Goal: Entertainment & Leisure: Consume media (video, audio)

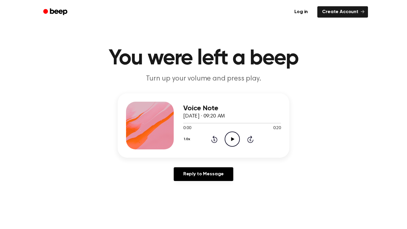
click at [237, 139] on icon "Play Audio" at bounding box center [232, 138] width 15 height 15
click at [235, 143] on icon "Play Audio" at bounding box center [232, 138] width 15 height 15
click at [214, 140] on icon at bounding box center [213, 140] width 1 height 2
click at [233, 139] on icon at bounding box center [232, 139] width 3 height 4
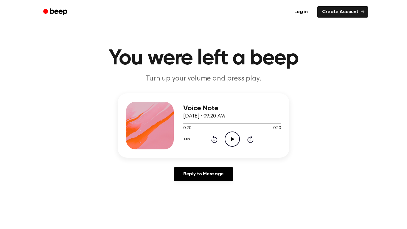
click at [233, 142] on icon "Play Audio" at bounding box center [232, 138] width 15 height 15
click at [211, 142] on icon "Rewind 5 seconds" at bounding box center [214, 139] width 7 height 8
click at [211, 140] on icon "Rewind 5 seconds" at bounding box center [214, 139] width 7 height 8
click at [214, 136] on icon at bounding box center [214, 139] width 6 height 7
click at [212, 139] on icon "Rewind 5 seconds" at bounding box center [214, 139] width 7 height 8
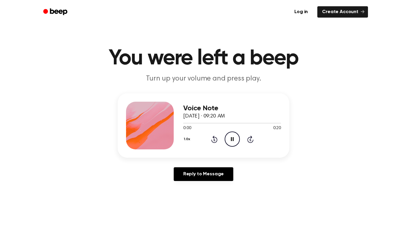
click at [212, 139] on icon "Rewind 5 seconds" at bounding box center [214, 139] width 7 height 8
click at [214, 140] on icon at bounding box center [213, 140] width 1 height 2
click at [214, 142] on icon "Rewind 5 seconds" at bounding box center [214, 139] width 7 height 8
click at [214, 148] on div "Voice Note [DATE] · 09:20 AM 0:00 0:20 Your browser does not support the [objec…" at bounding box center [232, 126] width 98 height 48
click at [215, 143] on div "1.0x Rewind 5 seconds Pause Audio Skip 5 seconds" at bounding box center [232, 138] width 98 height 15
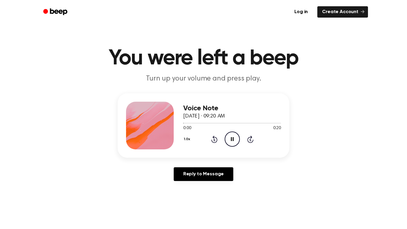
click at [214, 140] on icon at bounding box center [213, 140] width 1 height 2
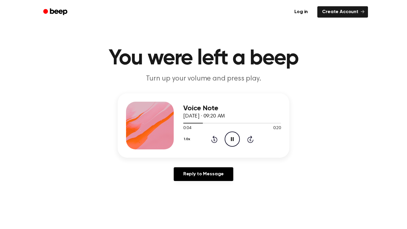
click at [214, 140] on icon at bounding box center [213, 140] width 1 height 2
click at [211, 141] on icon at bounding box center [214, 139] width 6 height 7
click at [207, 141] on div "1.0x Rewind 5 seconds Pause Audio Skip 5 seconds" at bounding box center [232, 138] width 98 height 15
click at [211, 139] on icon "Rewind 5 seconds" at bounding box center [214, 139] width 7 height 8
click at [214, 140] on icon at bounding box center [213, 140] width 1 height 2
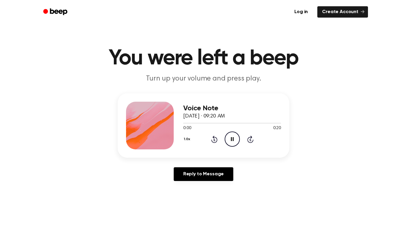
click at [214, 140] on icon at bounding box center [213, 140] width 1 height 2
click at [216, 140] on icon "Rewind 5 seconds" at bounding box center [214, 139] width 7 height 8
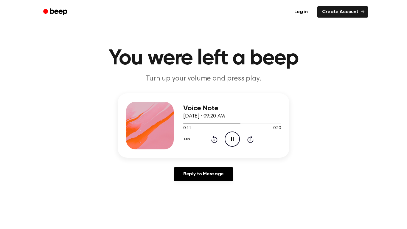
click at [214, 140] on icon "Rewind 5 seconds" at bounding box center [214, 139] width 7 height 8
click at [214, 142] on icon at bounding box center [214, 139] width 6 height 7
click at [211, 142] on icon "Rewind 5 seconds" at bounding box center [214, 139] width 7 height 8
click at [211, 141] on icon "Rewind 5 seconds" at bounding box center [214, 139] width 7 height 8
click at [212, 141] on icon at bounding box center [214, 139] width 6 height 7
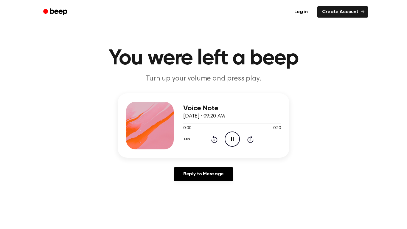
click at [211, 142] on icon "Rewind 5 seconds" at bounding box center [214, 139] width 7 height 8
click at [213, 142] on icon at bounding box center [214, 139] width 6 height 7
click at [214, 140] on icon at bounding box center [213, 140] width 1 height 2
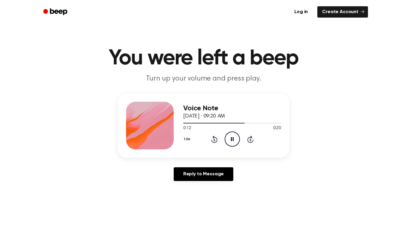
click at [214, 143] on div "1.0x Rewind 5 seconds Pause Audio Skip 5 seconds" at bounding box center [232, 138] width 98 height 15
click at [213, 142] on icon at bounding box center [214, 139] width 6 height 7
click at [214, 140] on icon at bounding box center [213, 140] width 1 height 2
click at [215, 139] on icon at bounding box center [213, 140] width 1 height 2
click at [214, 140] on icon at bounding box center [213, 140] width 1 height 2
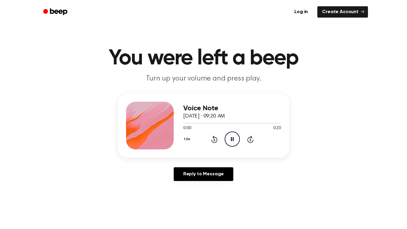
click at [214, 140] on icon at bounding box center [213, 140] width 1 height 2
click at [214, 139] on icon at bounding box center [213, 140] width 1 height 2
click at [214, 140] on icon at bounding box center [213, 140] width 1 height 2
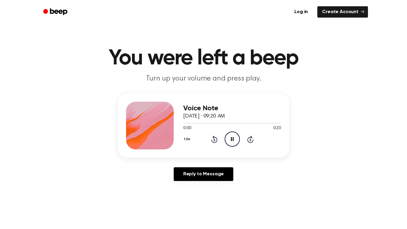
click at [214, 140] on icon at bounding box center [213, 140] width 1 height 2
click at [222, 148] on div "Voice Note [DATE] · 09:20 AM 0:09 0:20 Your browser does not support the [objec…" at bounding box center [232, 126] width 98 height 48
click at [216, 142] on icon at bounding box center [214, 139] width 6 height 7
click at [211, 141] on icon "Rewind 5 seconds" at bounding box center [214, 139] width 7 height 8
click at [207, 140] on div "1.0x Rewind 5 seconds Pause Audio Skip 5 seconds" at bounding box center [232, 138] width 98 height 15
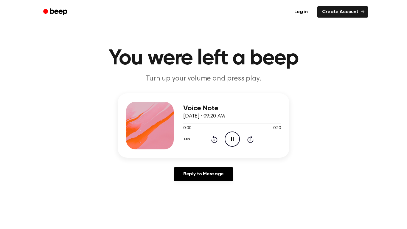
click at [211, 141] on icon "Rewind 5 seconds" at bounding box center [214, 139] width 7 height 8
click at [214, 140] on icon at bounding box center [213, 140] width 1 height 2
click at [215, 142] on icon at bounding box center [214, 139] width 6 height 7
click at [218, 140] on div "1.0x Rewind 5 seconds Pause Audio Skip 5 seconds" at bounding box center [232, 138] width 98 height 15
click at [214, 140] on icon at bounding box center [213, 140] width 1 height 2
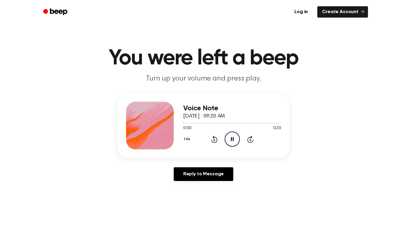
click at [214, 140] on icon at bounding box center [213, 140] width 1 height 2
click at [214, 141] on icon "Rewind 5 seconds" at bounding box center [214, 139] width 7 height 8
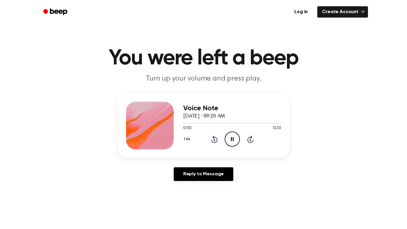
click at [214, 140] on icon at bounding box center [213, 140] width 1 height 2
click at [217, 140] on icon at bounding box center [214, 139] width 6 height 7
click at [214, 136] on icon at bounding box center [214, 139] width 6 height 7
click at [216, 140] on icon "Rewind 5 seconds" at bounding box center [214, 139] width 7 height 8
click at [214, 140] on icon at bounding box center [213, 140] width 1 height 2
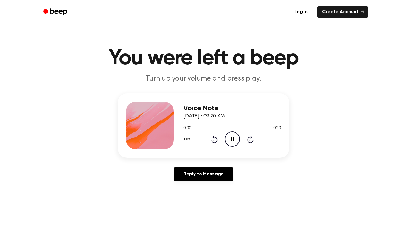
click at [214, 140] on icon at bounding box center [213, 140] width 1 height 2
click at [235, 138] on icon "Play Audio" at bounding box center [232, 138] width 15 height 15
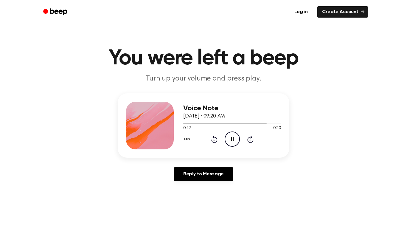
click at [214, 140] on icon at bounding box center [213, 140] width 1 height 2
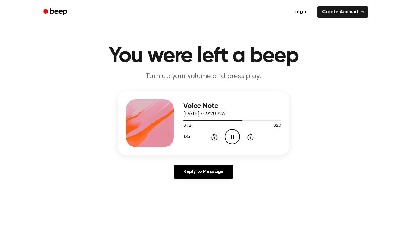
scroll to position [2, 0]
click at [214, 140] on icon at bounding box center [214, 137] width 6 height 7
click at [215, 140] on icon "Rewind 5 seconds" at bounding box center [214, 137] width 7 height 8
click at [214, 138] on icon "Rewind 5 seconds" at bounding box center [214, 137] width 7 height 8
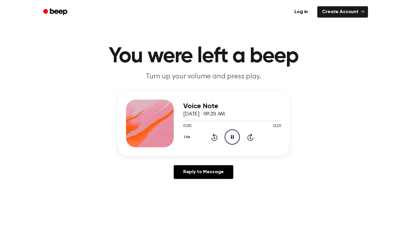
click at [214, 138] on icon "Rewind 5 seconds" at bounding box center [214, 137] width 7 height 8
click at [214, 139] on icon at bounding box center [213, 138] width 1 height 2
click at [214, 138] on icon at bounding box center [213, 138] width 1 height 2
click at [223, 138] on div "1.0x Rewind 5 seconds Pause Audio Skip 5 seconds" at bounding box center [232, 136] width 98 height 15
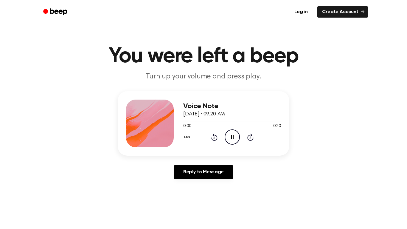
click at [223, 140] on div "1.0x Rewind 5 seconds Pause Audio Skip 5 seconds" at bounding box center [232, 136] width 98 height 15
click at [225, 139] on circle at bounding box center [232, 137] width 15 height 15
click at [224, 138] on div "1.0x Rewind 5 seconds Play Audio Skip 5 seconds" at bounding box center [232, 136] width 98 height 15
click at [224, 139] on div "1.0x Rewind 5 seconds Play Audio Skip 5 seconds" at bounding box center [232, 136] width 98 height 15
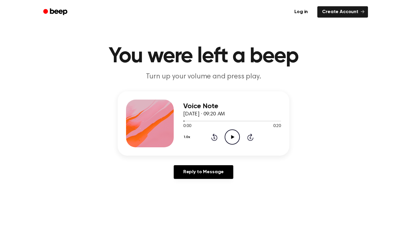
click at [216, 140] on icon at bounding box center [214, 137] width 6 height 7
click at [214, 138] on icon at bounding box center [213, 138] width 1 height 2
click at [214, 138] on icon "Rewind 5 seconds" at bounding box center [214, 137] width 7 height 8
click at [215, 139] on icon at bounding box center [213, 138] width 1 height 2
click at [214, 138] on icon at bounding box center [213, 138] width 1 height 2
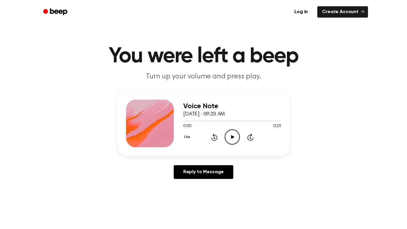
click at [216, 138] on icon "Rewind 5 seconds" at bounding box center [214, 137] width 7 height 8
click at [214, 138] on icon at bounding box center [213, 138] width 1 height 2
click at [233, 137] on icon at bounding box center [232, 137] width 3 height 4
click at [216, 141] on div "1.0x Rewind 5 seconds Play Audio Skip 5 seconds" at bounding box center [232, 136] width 98 height 15
click at [214, 138] on icon "Rewind 5 seconds" at bounding box center [214, 137] width 7 height 8
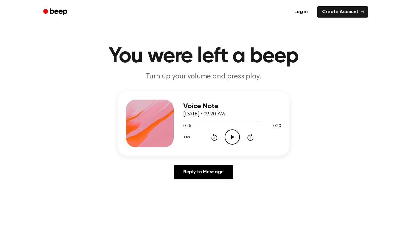
click at [211, 141] on icon "Rewind 5 seconds" at bounding box center [214, 137] width 7 height 8
click at [212, 138] on icon at bounding box center [214, 137] width 6 height 7
click at [212, 140] on icon at bounding box center [214, 137] width 6 height 7
click at [214, 138] on icon at bounding box center [213, 138] width 1 height 2
click at [214, 140] on icon "Rewind 5 seconds" at bounding box center [214, 137] width 7 height 8
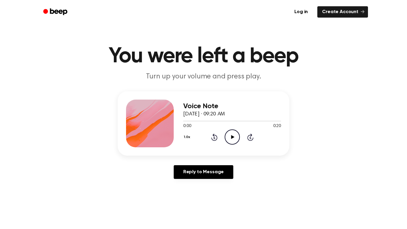
click at [214, 138] on icon at bounding box center [213, 138] width 1 height 2
click at [237, 141] on icon "Play Audio" at bounding box center [232, 136] width 15 height 15
click at [204, 134] on div "1.0x Rewind 5 seconds Play Audio Skip 5 seconds" at bounding box center [232, 136] width 98 height 15
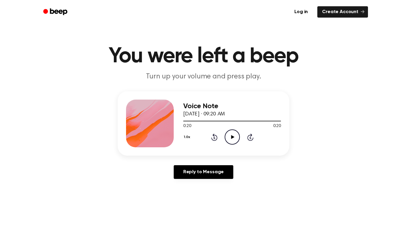
click at [214, 138] on icon at bounding box center [213, 138] width 1 height 2
click at [215, 137] on icon at bounding box center [213, 138] width 1 height 2
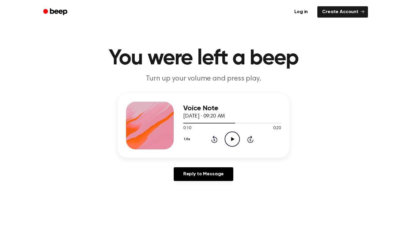
click at [214, 143] on div "1.0x Rewind 5 seconds Play Audio Skip 5 seconds" at bounding box center [232, 138] width 98 height 15
click at [215, 143] on div "1.0x Rewind 5 seconds Play Audio Skip 5 seconds" at bounding box center [232, 138] width 98 height 15
click at [214, 140] on icon "Rewind 5 seconds" at bounding box center [214, 139] width 7 height 8
click at [214, 140] on icon at bounding box center [213, 140] width 1 height 2
click at [216, 143] on div "1.0x Rewind 5 seconds Play Audio Skip 5 seconds" at bounding box center [232, 138] width 98 height 15
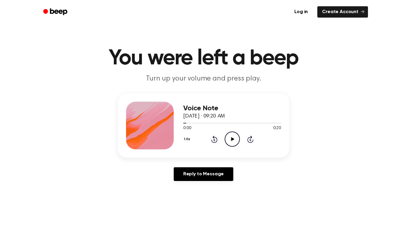
click at [215, 143] on div "1.0x Rewind 5 seconds Play Audio Skip 5 seconds" at bounding box center [232, 138] width 98 height 15
click at [214, 140] on icon at bounding box center [213, 140] width 1 height 2
click at [235, 137] on icon "Play Audio" at bounding box center [232, 138] width 15 height 15
click at [232, 142] on icon "Play Audio" at bounding box center [232, 138] width 15 height 15
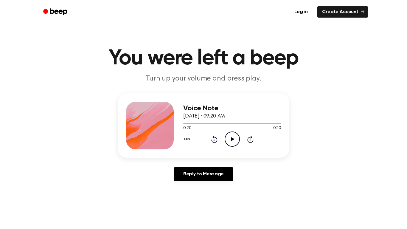
click at [214, 140] on icon at bounding box center [213, 140] width 1 height 2
click at [216, 142] on icon at bounding box center [214, 139] width 6 height 7
click at [214, 140] on icon at bounding box center [213, 140] width 1 height 2
click at [235, 140] on icon "Play Audio" at bounding box center [232, 138] width 15 height 15
click at [214, 140] on icon at bounding box center [213, 140] width 1 height 2
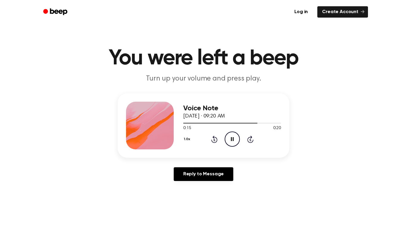
click at [213, 138] on icon "Rewind 5 seconds" at bounding box center [214, 139] width 7 height 8
click at [214, 140] on icon at bounding box center [213, 140] width 1 height 2
click at [215, 139] on icon at bounding box center [213, 140] width 1 height 2
click at [233, 140] on icon "Play Audio" at bounding box center [232, 138] width 15 height 15
click at [235, 144] on icon "Play Audio" at bounding box center [232, 138] width 15 height 15
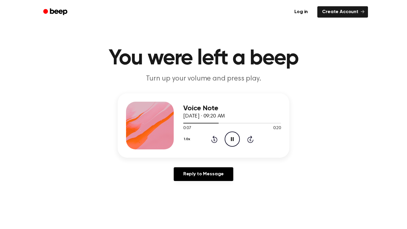
click at [233, 140] on icon at bounding box center [232, 139] width 3 height 4
click at [234, 143] on icon "Play Audio" at bounding box center [232, 138] width 15 height 15
click at [233, 140] on icon at bounding box center [232, 139] width 3 height 4
click at [235, 142] on icon "Play Audio" at bounding box center [232, 138] width 15 height 15
click at [221, 150] on div "Voice Note [DATE] · 09:20 AM 0:05 0:20 Your browser does not support the [objec…" at bounding box center [204, 125] width 172 height 64
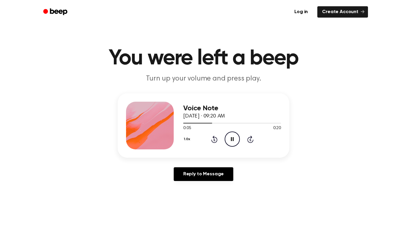
click at [217, 140] on icon at bounding box center [214, 139] width 6 height 7
click at [211, 139] on icon "Rewind 5 seconds" at bounding box center [214, 139] width 7 height 8
click at [214, 142] on icon at bounding box center [214, 139] width 6 height 7
click at [236, 142] on icon "Play Audio" at bounding box center [232, 138] width 15 height 15
click at [235, 142] on icon "Play Audio" at bounding box center [232, 138] width 15 height 15
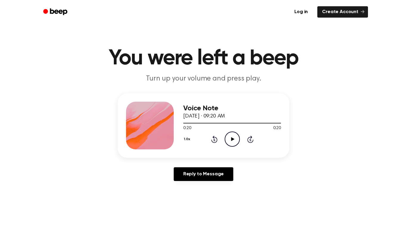
click at [214, 140] on icon at bounding box center [213, 140] width 1 height 2
click at [233, 137] on icon "Play Audio" at bounding box center [232, 138] width 15 height 15
click at [214, 140] on icon at bounding box center [213, 140] width 1 height 2
click at [230, 143] on icon "Play Audio" at bounding box center [232, 138] width 15 height 15
